Goal: Task Accomplishment & Management: Use online tool/utility

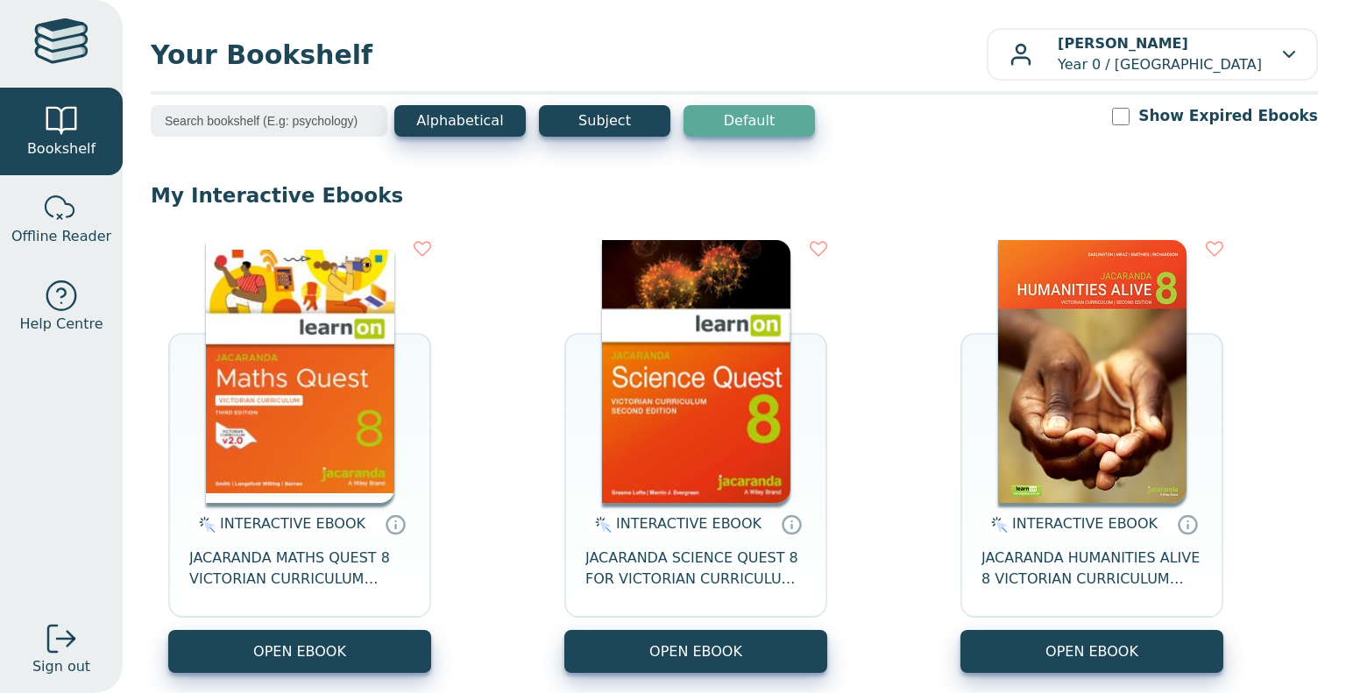
click at [284, 384] on img at bounding box center [300, 371] width 188 height 263
click at [332, 394] on img at bounding box center [300, 371] width 188 height 263
